Goal: Task Accomplishment & Management: Manage account settings

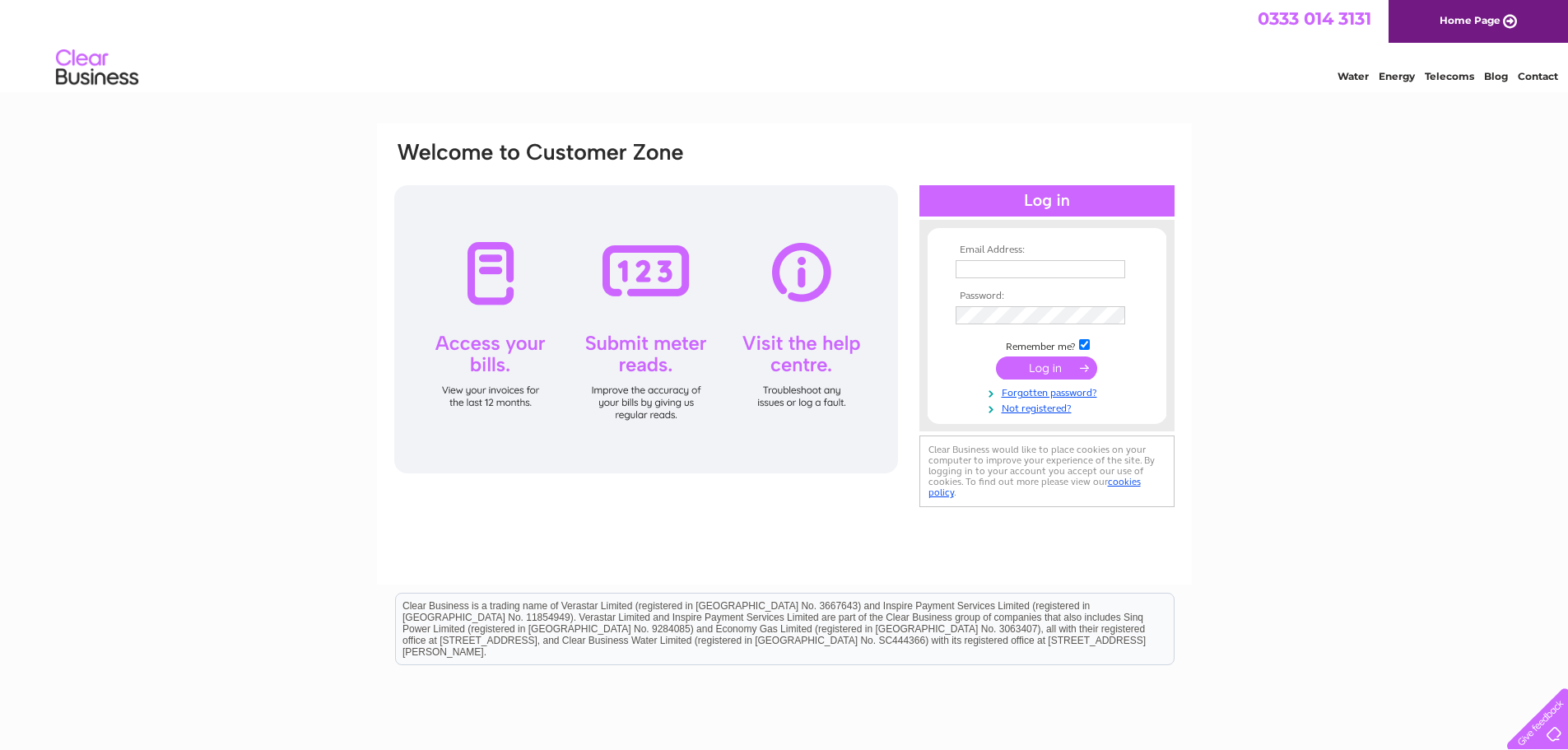
type input "kenmackenziewick@btconnect.com"
click at [1047, 371] on input "submit" at bounding box center [1047, 368] width 101 height 23
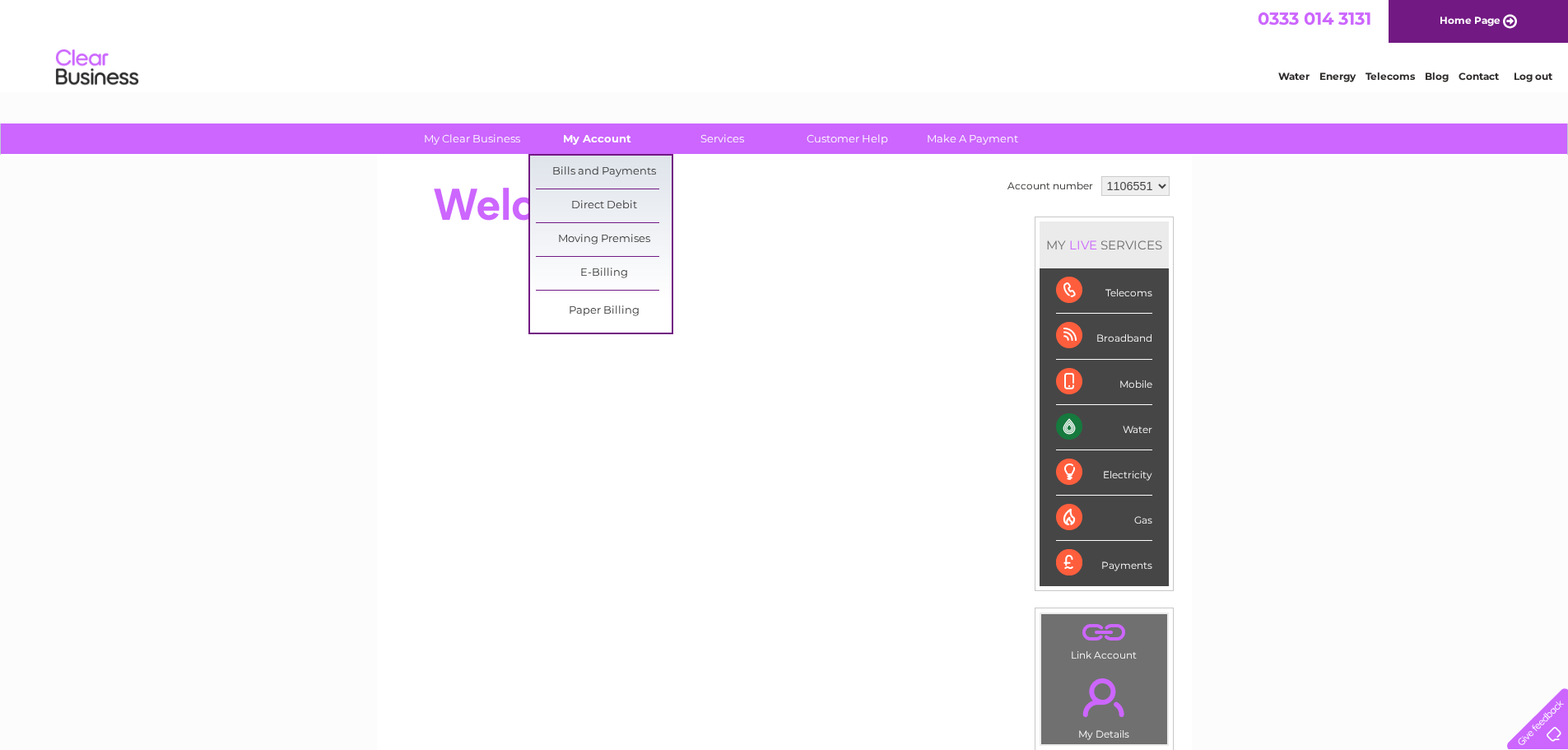
click at [605, 136] on link "My Account" at bounding box center [597, 139] width 136 height 30
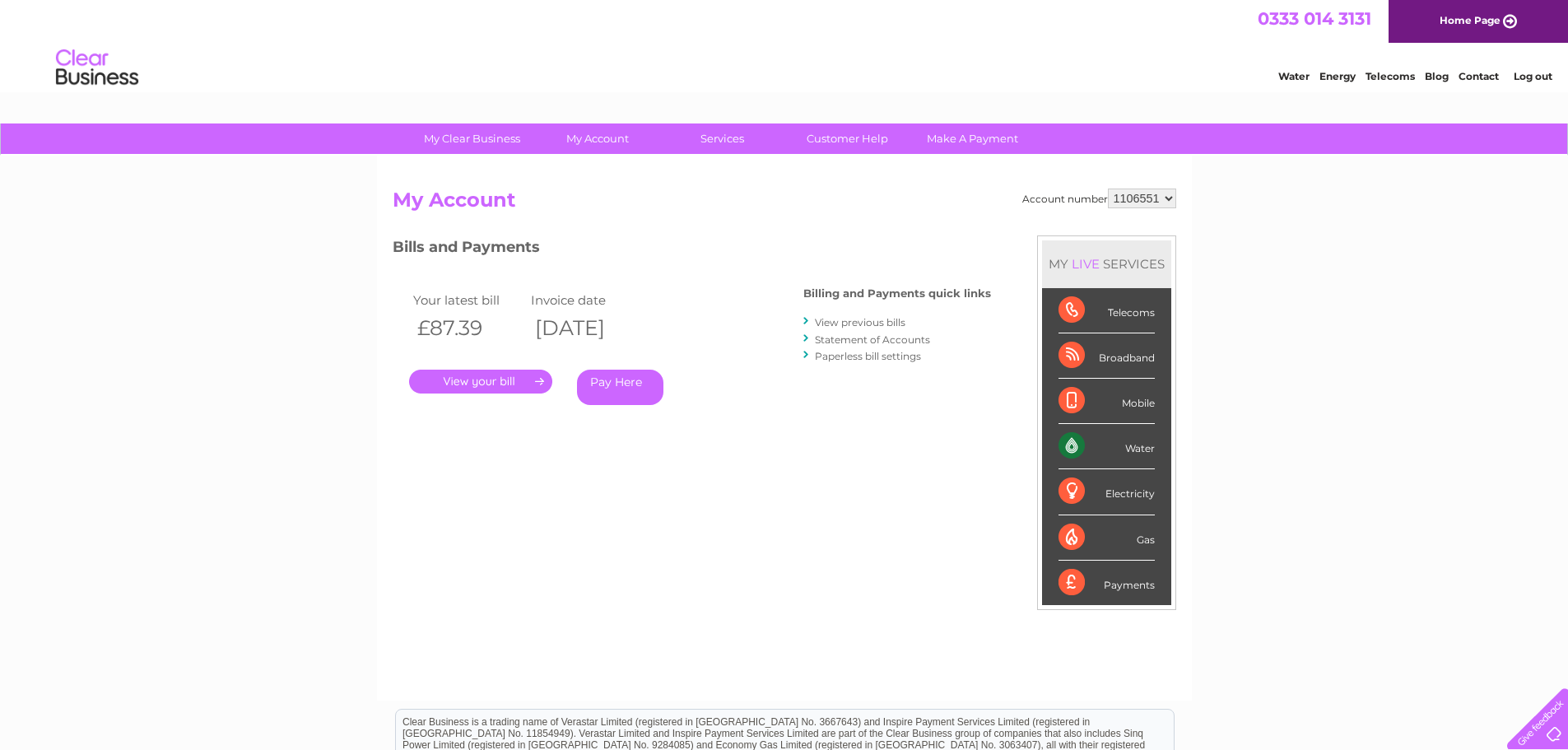
click at [484, 382] on link "." at bounding box center [480, 381] width 144 height 24
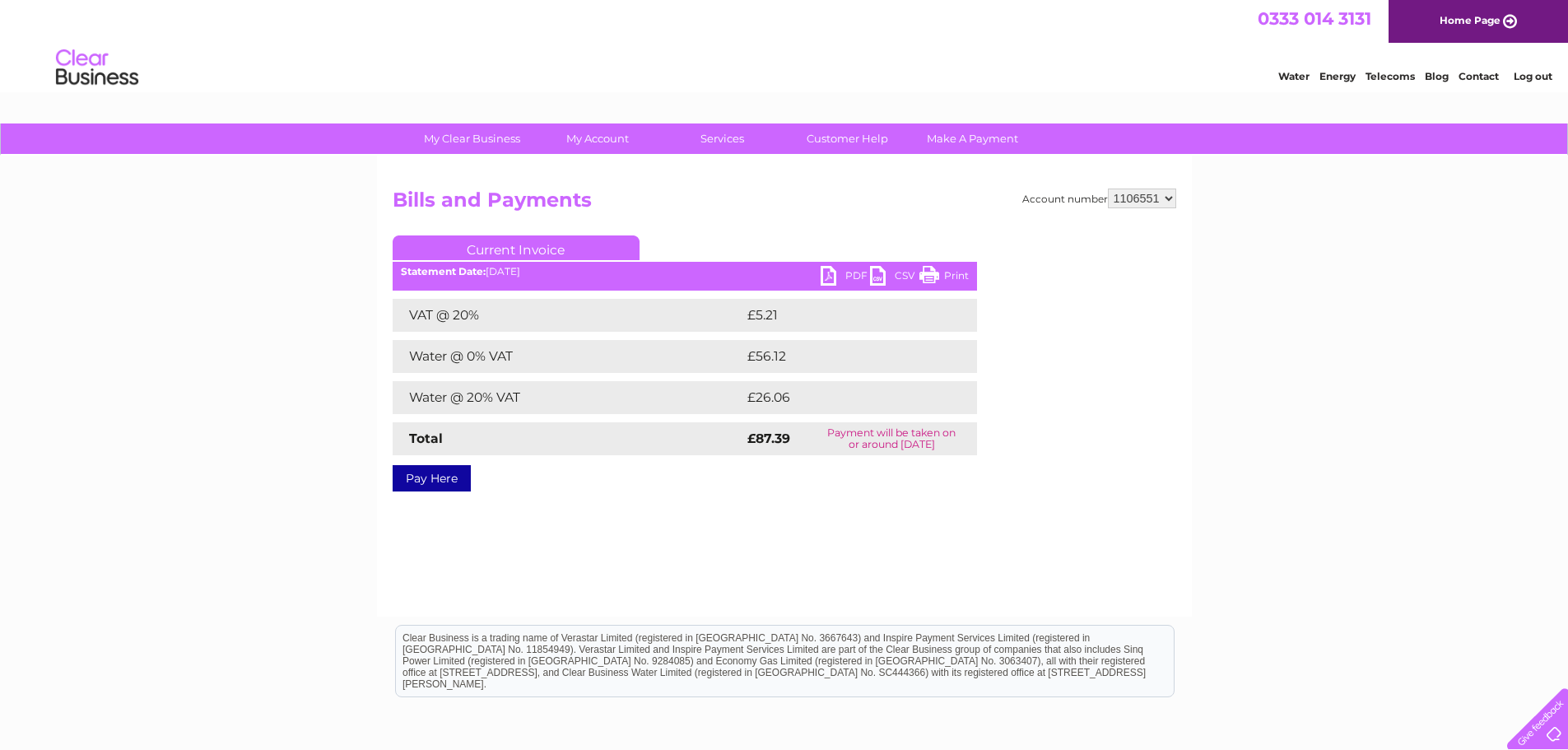
drag, startPoint x: 943, startPoint y: 268, endPoint x: 1284, endPoint y: 17, distance: 423.4
click at [943, 268] on link "Print" at bounding box center [944, 277] width 49 height 24
click at [827, 276] on link "PDF" at bounding box center [846, 277] width 49 height 24
click at [1277, 214] on div "My Clear Business Login Details My Details My Preferences Link Account My Accou…" at bounding box center [784, 511] width 1568 height 775
click at [1541, 76] on link "Log out" at bounding box center [1533, 76] width 39 height 12
